Goal: Check status

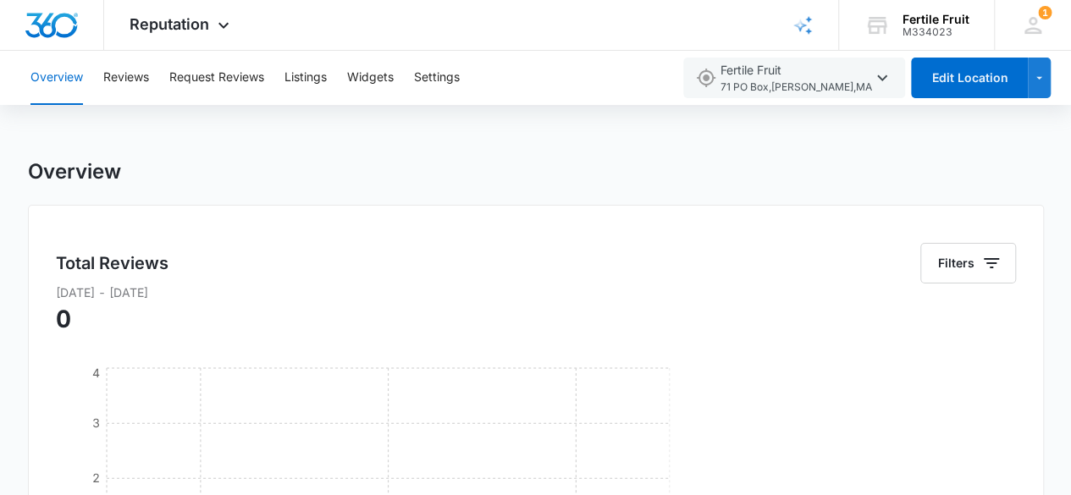
click at [164, 27] on span "Reputation" at bounding box center [170, 24] width 80 height 18
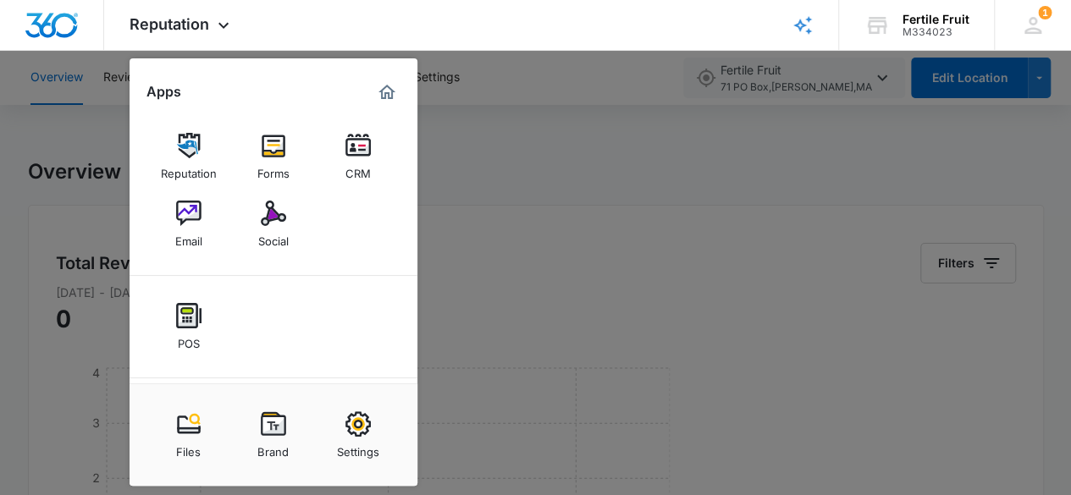
scroll to position [96, 0]
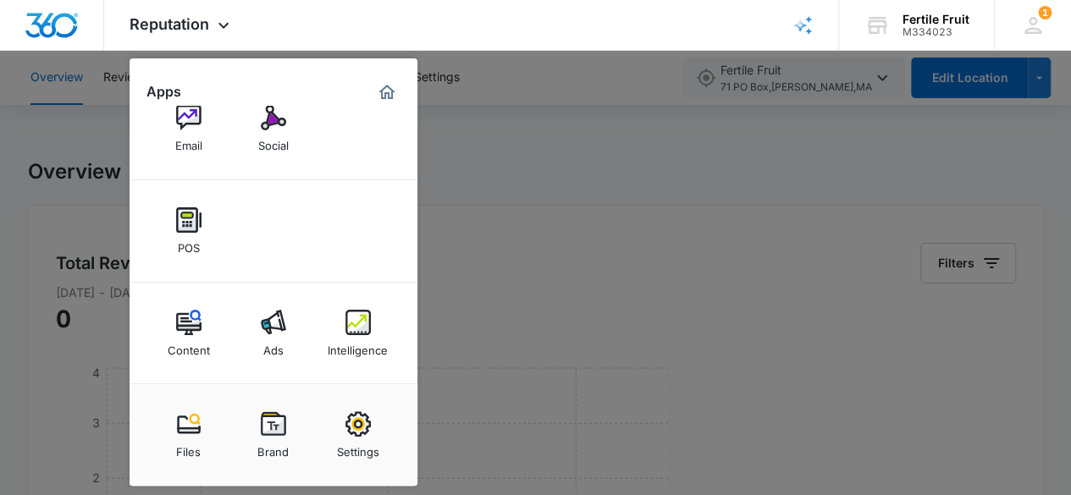
click at [176, 323] on img at bounding box center [188, 322] width 25 height 25
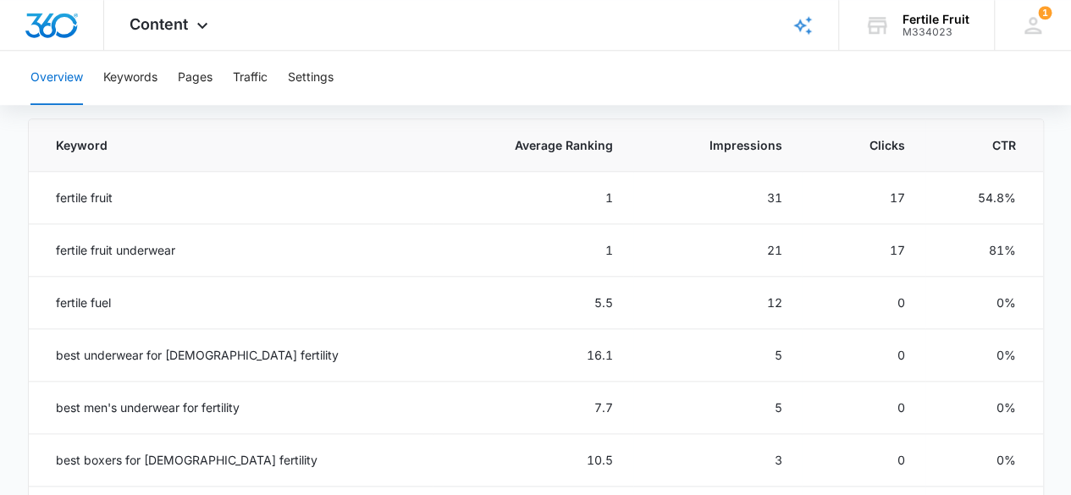
scroll to position [681, 0]
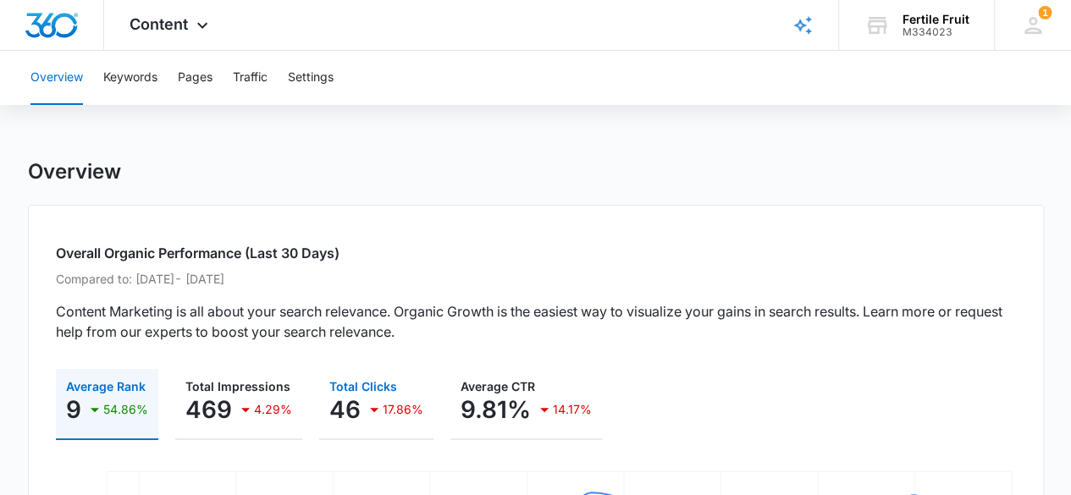
click at [364, 394] on div "17.86%" at bounding box center [393, 410] width 59 height 34
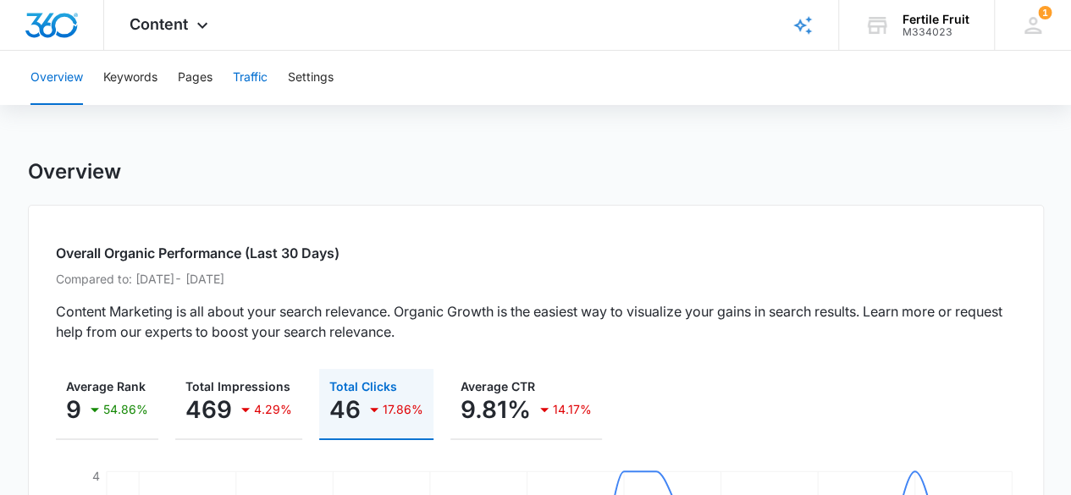
click at [257, 80] on button "Traffic" at bounding box center [250, 78] width 35 height 54
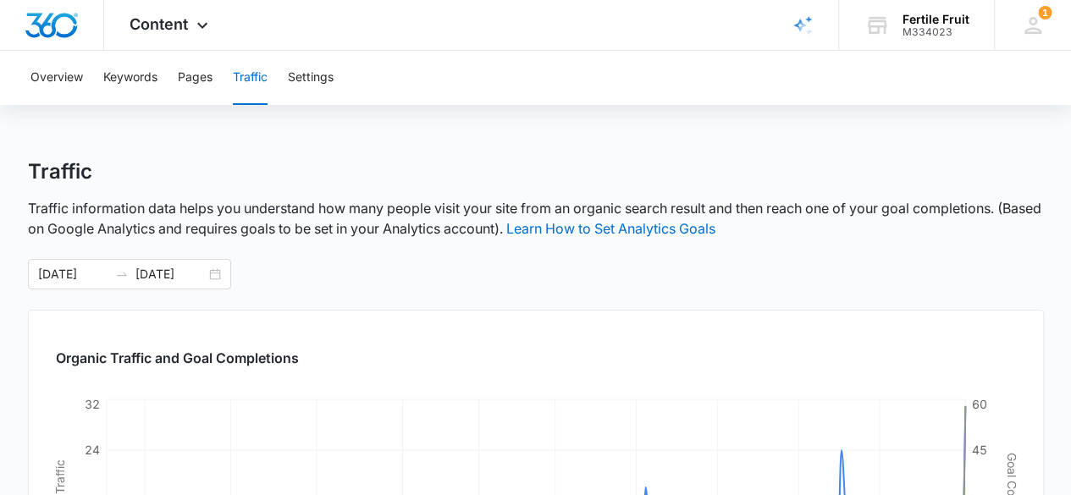
click at [218, 271] on div "[DATE] [DATE]" at bounding box center [129, 274] width 203 height 30
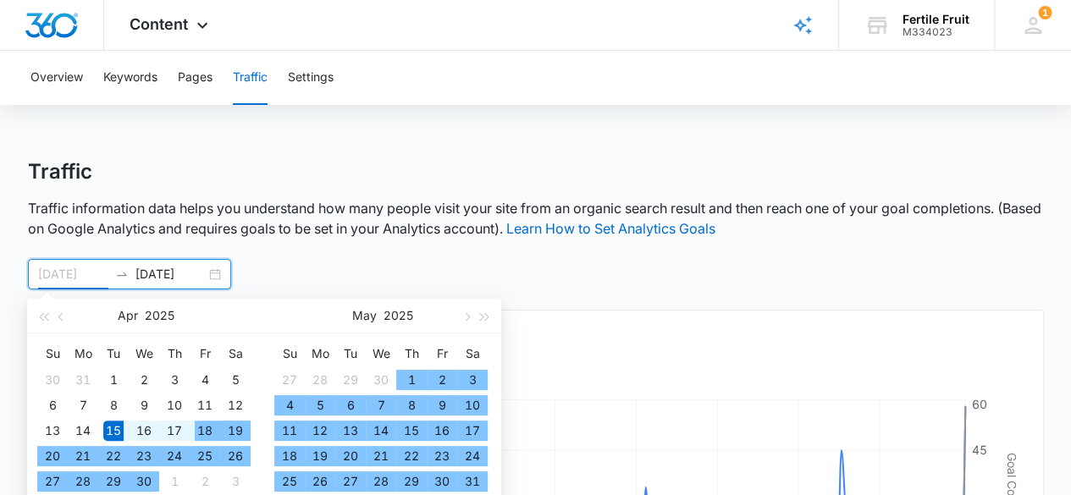
scroll to position [193, 0]
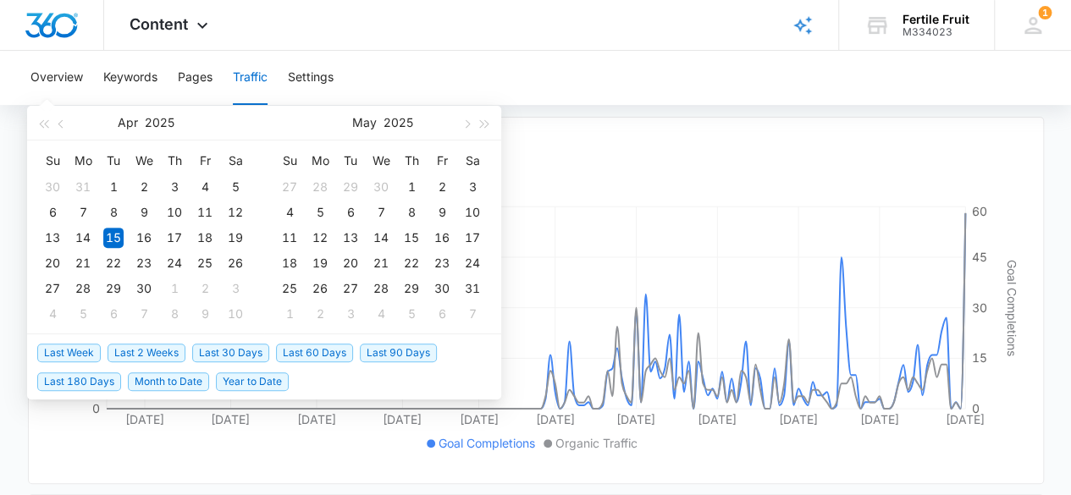
click at [235, 348] on span "Last 30 Days" at bounding box center [230, 353] width 77 height 19
type input "[DATE]"
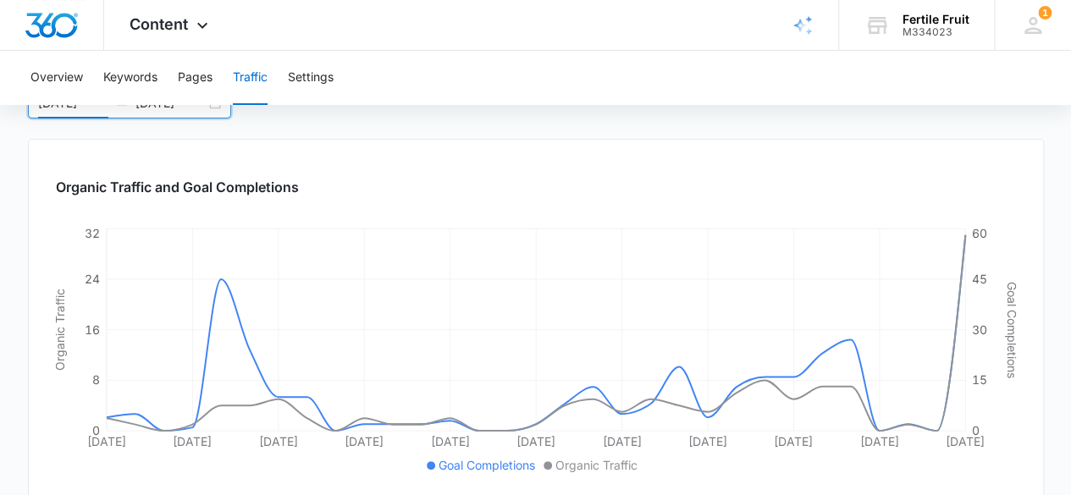
scroll to position [0, 0]
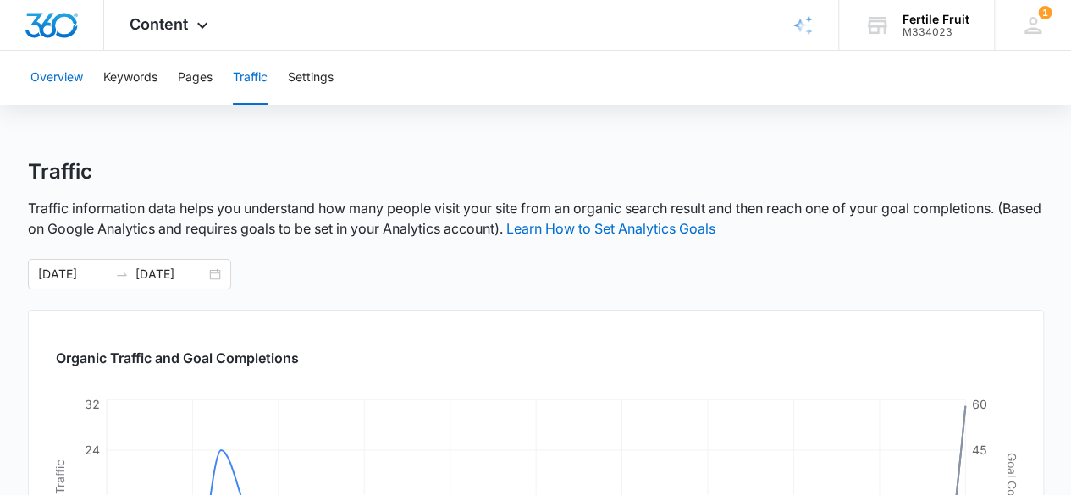
click at [67, 75] on button "Overview" at bounding box center [56, 78] width 52 height 54
